Goal: Task Accomplishment & Management: Manage account settings

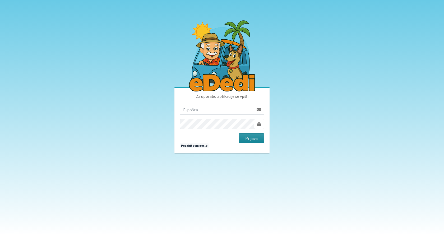
type input "[EMAIL_ADDRESS][PERSON_NAME][DOMAIN_NAME]"
click at [254, 138] on button "Prijava" at bounding box center [252, 138] width 26 height 10
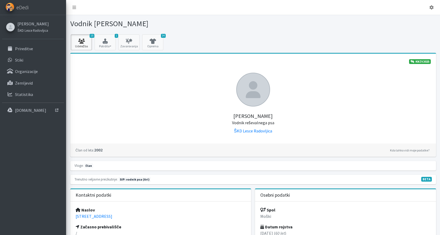
click at [85, 42] on icon at bounding box center [81, 41] width 18 height 5
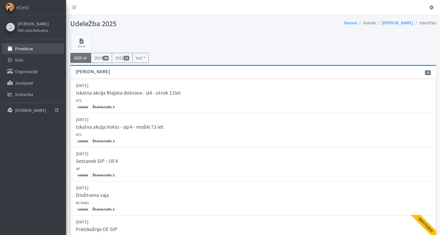
click at [25, 48] on p "Prireditve" at bounding box center [24, 48] width 18 height 5
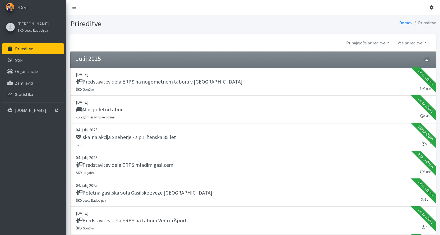
click at [432, 7] on icon at bounding box center [432, 7] width 4 height 4
click at [416, 20] on link "Odjavi se" at bounding box center [417, 20] width 42 height 8
